Goal: Task Accomplishment & Management: Complete application form

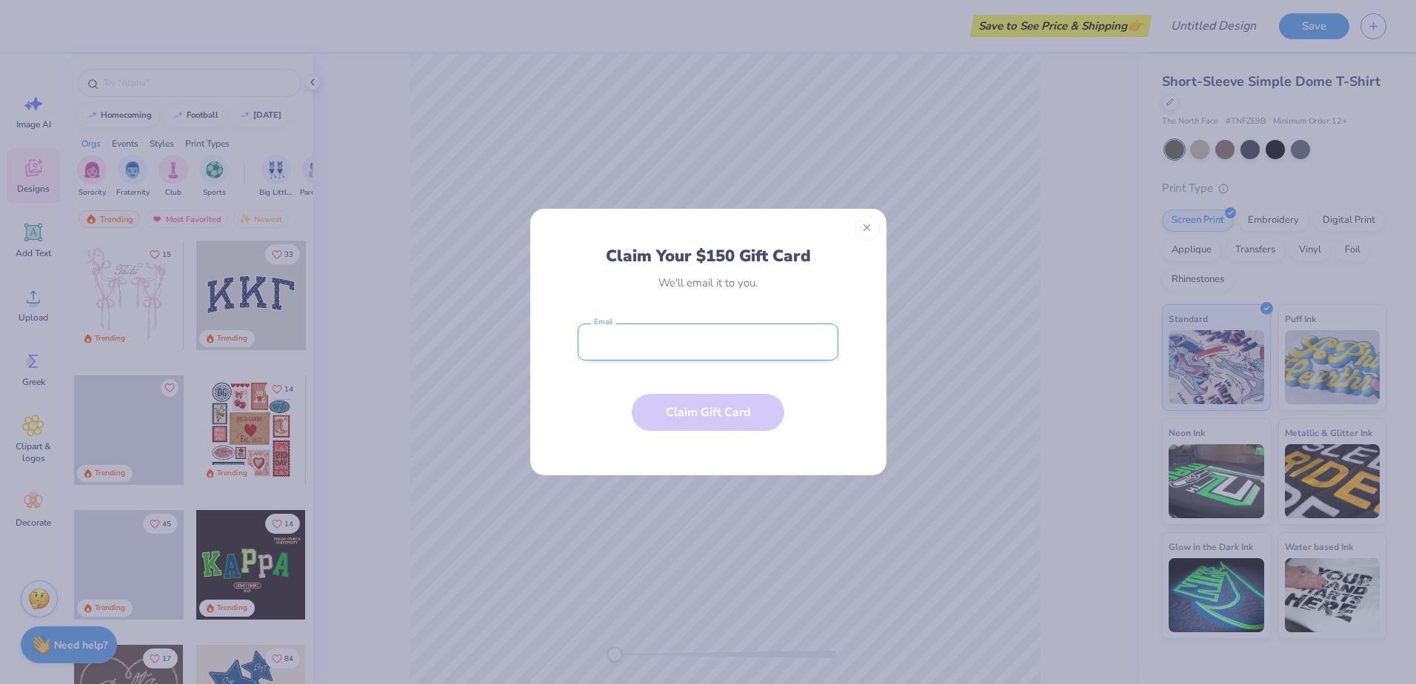
click at [706, 350] on input "email" at bounding box center [708, 342] width 261 height 37
type input "[EMAIL_ADDRESS][DOMAIN_NAME]"
click at [679, 404] on button "Claim Gift Card" at bounding box center [708, 408] width 153 height 37
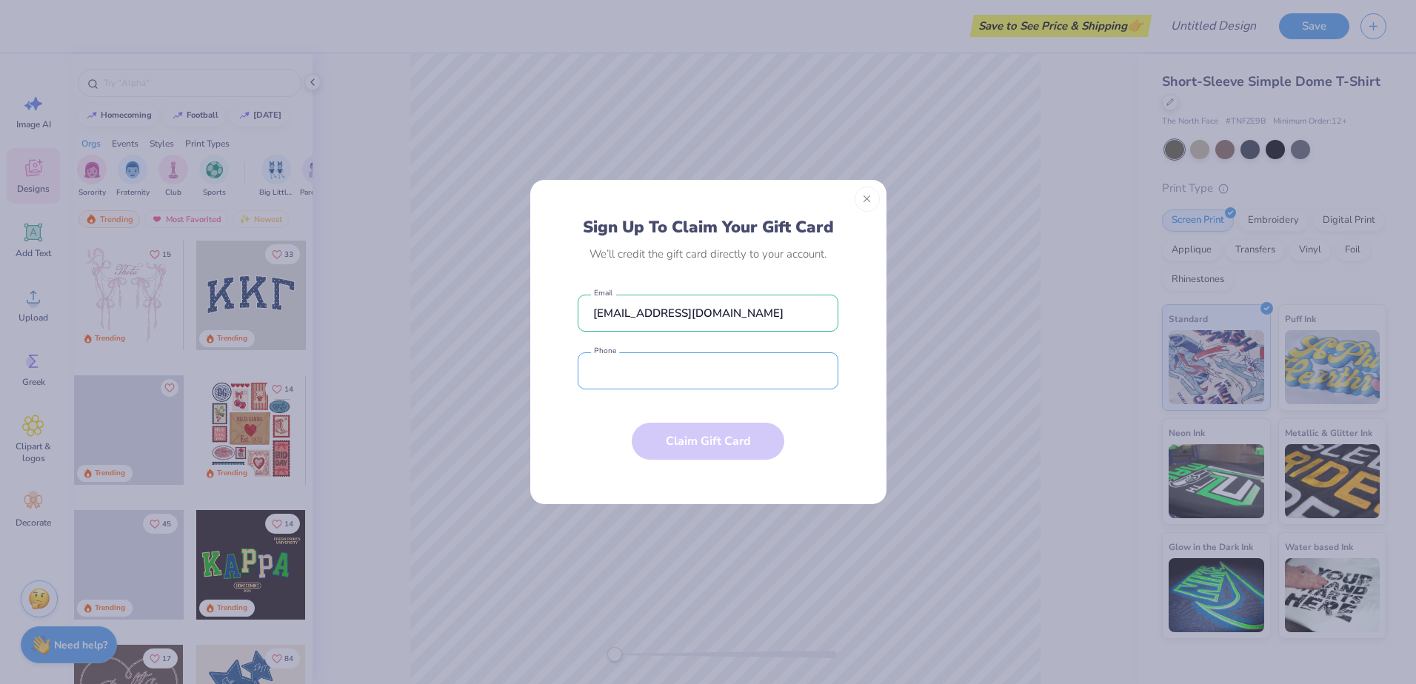
click at [647, 369] on input "tel" at bounding box center [708, 371] width 261 height 37
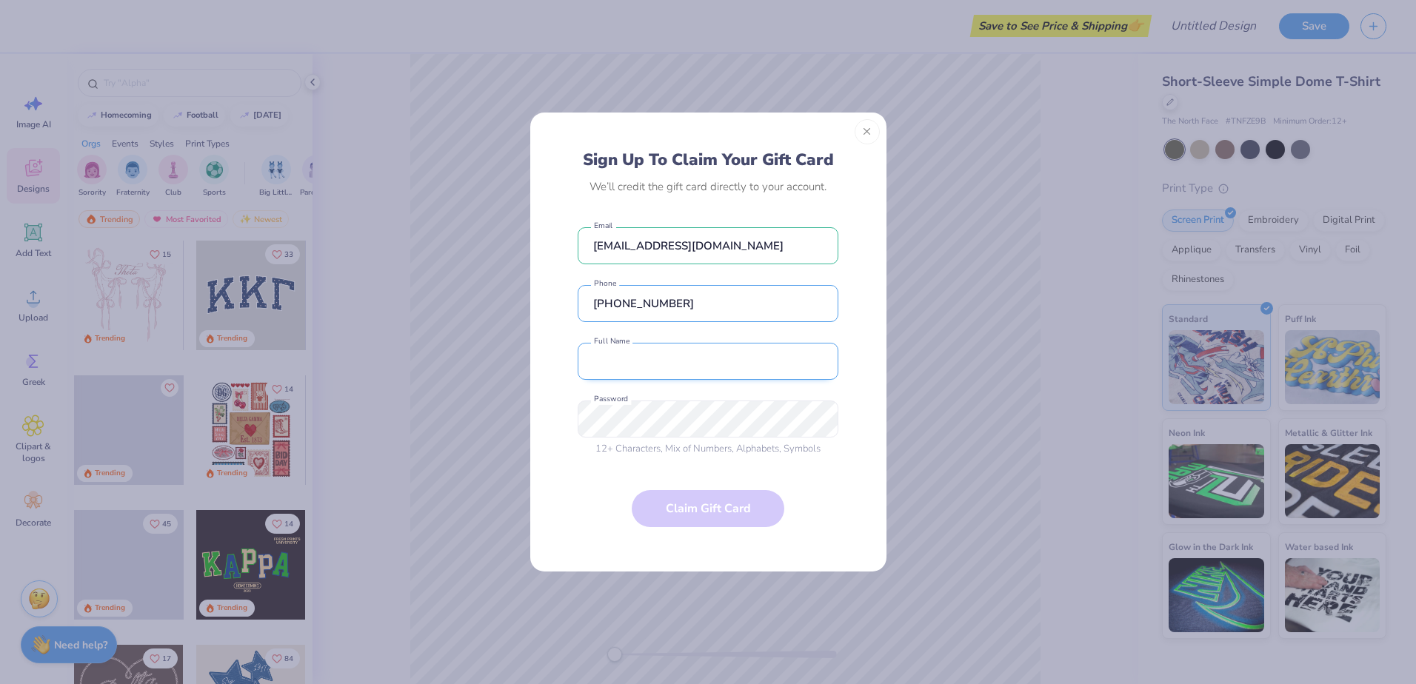
type input "[PHONE_NUMBER]"
click at [619, 367] on input "text" at bounding box center [708, 361] width 261 height 37
type input "[PERSON_NAME]"
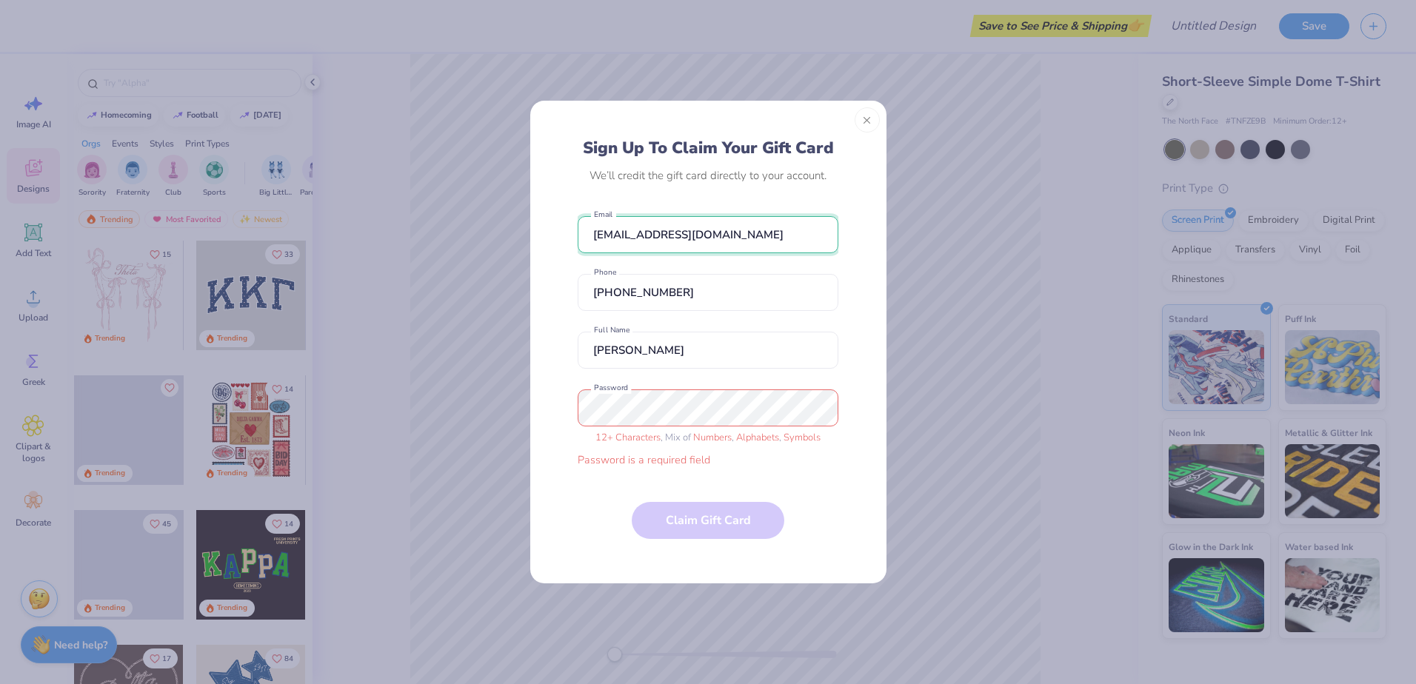
drag, startPoint x: 810, startPoint y: 241, endPoint x: 527, endPoint y: 242, distance: 282.2
click at [527, 242] on div "Sign Up To Claim Your Gift Card We’ll credit the gift card directly to your acc…" at bounding box center [708, 342] width 1416 height 684
click at [647, 232] on input "[EMAIL_ADDRESS][DOMAIN_NAME]" at bounding box center [708, 234] width 261 height 37
drag, startPoint x: 647, startPoint y: 232, endPoint x: 584, endPoint y: 230, distance: 63.0
click at [584, 230] on input "[EMAIL_ADDRESS][DOMAIN_NAME]" at bounding box center [708, 234] width 261 height 37
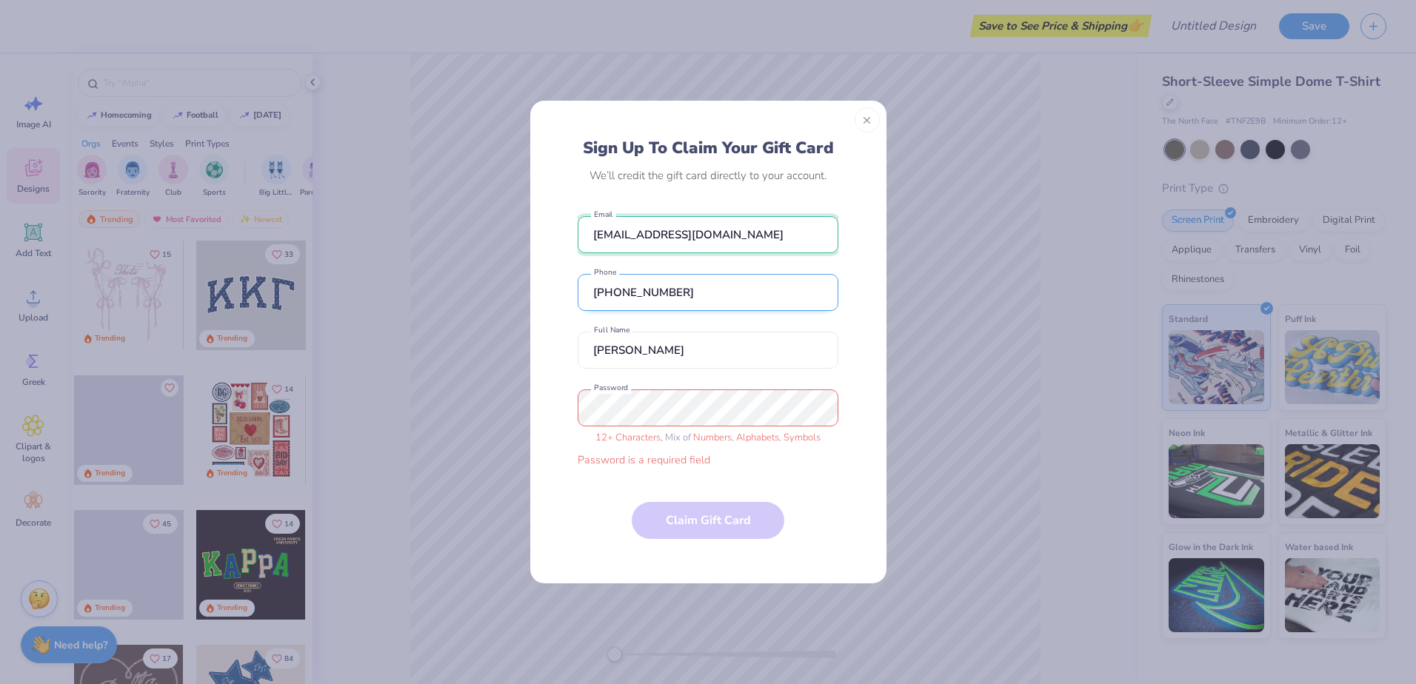
type input "[EMAIL_ADDRESS][DOMAIN_NAME]"
drag, startPoint x: 713, startPoint y: 296, endPoint x: 580, endPoint y: 303, distance: 133.5
click at [580, 303] on input "[PHONE_NUMBER]" at bounding box center [708, 292] width 261 height 37
type input "[PHONE_NUMBER]"
drag, startPoint x: 684, startPoint y: 352, endPoint x: 576, endPoint y: 357, distance: 107.5
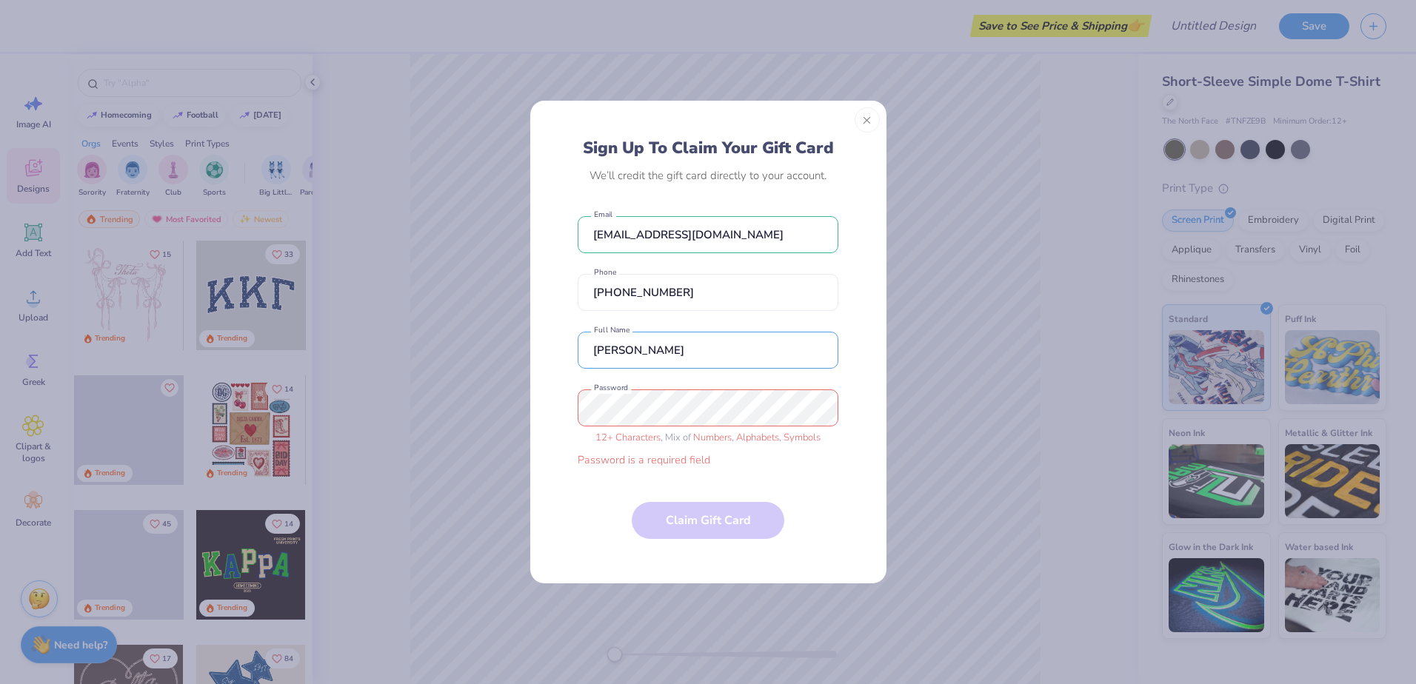
click at [576, 357] on div "Sign Up To Claim Your Gift Card We’ll credit the gift card directly to your acc…" at bounding box center [708, 352] width 323 height 429
click at [873, 122] on button "Close" at bounding box center [867, 119] width 25 height 25
